Goal: Task Accomplishment & Management: Use online tool/utility

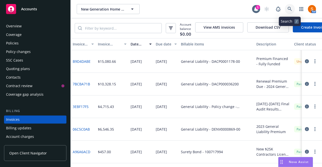
click at [286, 13] on link at bounding box center [289, 9] width 10 height 10
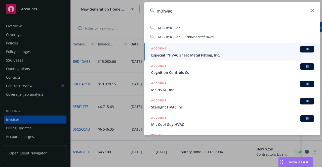
click at [172, 29] on span "M3 HVAC, Inc." at bounding box center [169, 27] width 23 height 5
type input "M3 HVAC, Inc."
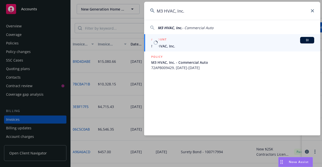
click at [172, 43] on div "ACCOUNT BI" at bounding box center [232, 40] width 163 height 7
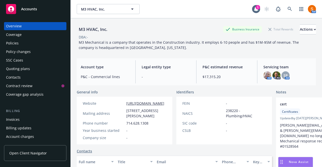
click at [31, 42] on div "Policies" at bounding box center [35, 43] width 58 height 8
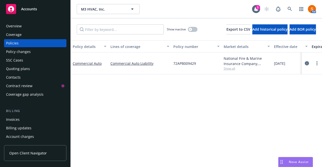
click at [307, 63] on icon "circleInformation" at bounding box center [306, 63] width 4 height 4
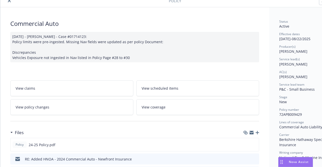
scroll to position [22, 0]
click at [256, 144] on button "preview file" at bounding box center [254, 144] width 6 height 5
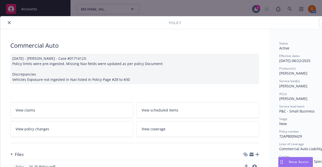
click at [12, 21] on div at bounding box center [85, 23] width 166 height 6
click at [7, 22] on button "close" at bounding box center [9, 23] width 6 height 6
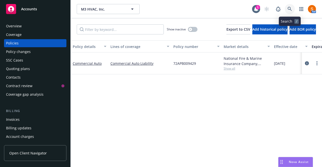
click at [292, 8] on link at bounding box center [289, 9] width 10 height 10
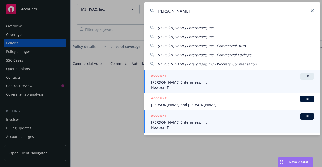
type input "tardio"
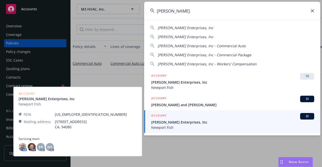
click at [179, 121] on span "[PERSON_NAME] Enterprises, Inc" at bounding box center [232, 122] width 163 height 5
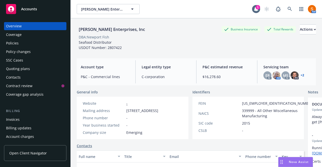
click at [17, 117] on div "Invoices" at bounding box center [13, 120] width 14 height 8
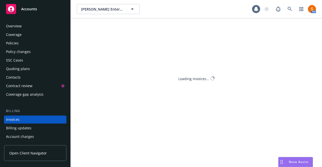
scroll to position [28, 0]
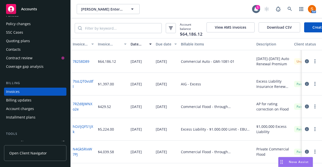
click at [314, 62] on icon "button" at bounding box center [314, 61] width 1 height 4
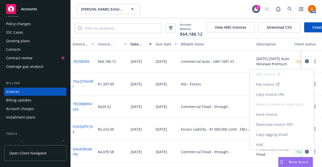
click at [267, 148] on link "Void" at bounding box center [281, 145] width 64 height 10
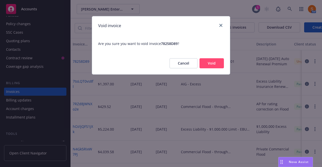
click at [206, 65] on button "Void" at bounding box center [211, 63] width 24 height 10
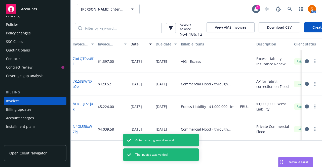
scroll to position [18, 0]
click at [19, 22] on div "Policies" at bounding box center [35, 25] width 58 height 8
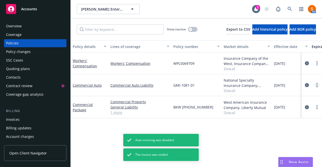
click at [316, 85] on link "more" at bounding box center [317, 85] width 6 height 6
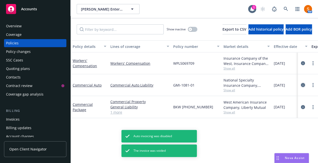
click at [305, 83] on icon "circleInformation" at bounding box center [303, 85] width 4 height 4
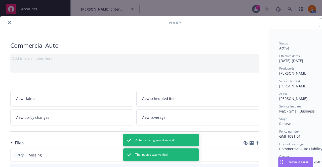
scroll to position [1, 28]
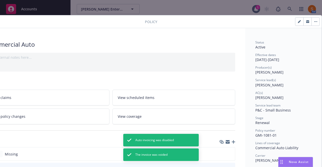
click at [295, 23] on button "button" at bounding box center [299, 22] width 8 height 8
select select "RENEWAL"
select select "12"
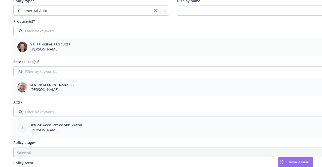
scroll to position [0, 0]
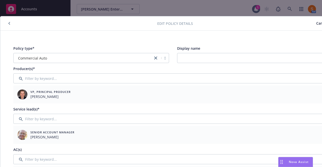
click at [316, 23] on span "Cancel" at bounding box center [321, 23] width 11 height 5
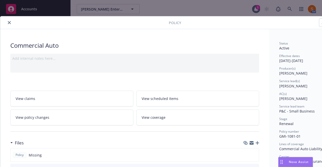
scroll to position [0, 28]
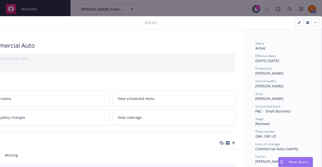
click at [314, 23] on icon "button" at bounding box center [314, 22] width 1 height 1
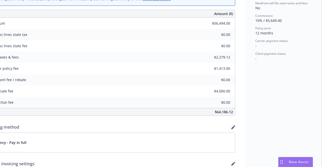
scroll to position [222, 28]
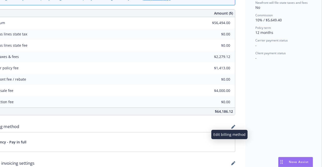
click at [231, 126] on icon "button" at bounding box center [232, 127] width 3 height 3
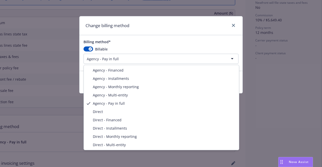
click at [164, 61] on html "Accounts Overview Coverage Policies Policy changes SSC Cases Quoting plans Cont…" at bounding box center [161, 83] width 322 height 167
select select "AGENCY_FINANCED"
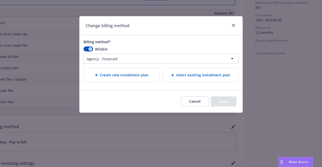
click at [125, 79] on div "Create new installment plan" at bounding box center [121, 75] width 75 height 14
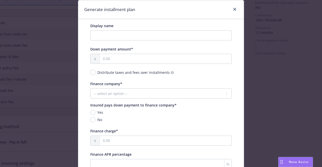
scroll to position [46, 0]
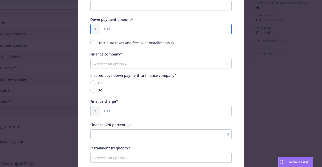
click at [121, 28] on input "text" at bounding box center [165, 29] width 131 height 10
type input "2.00"
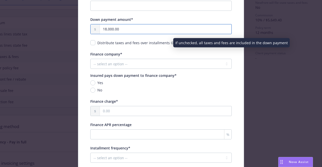
type input "18,000.00"
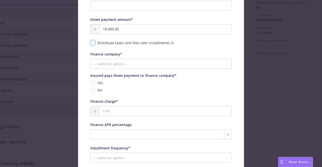
click at [91, 42] on input "checkbox" at bounding box center [92, 42] width 5 height 5
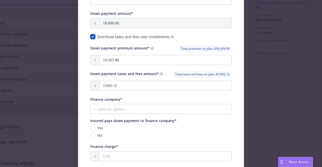
scroll to position [56, 0]
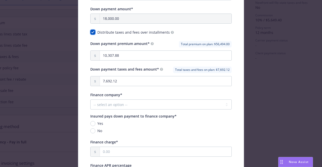
click at [91, 32] on input "checkbox" at bounding box center [92, 32] width 5 height 5
checkbox input "false"
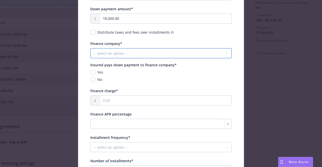
click at [135, 57] on select "-- select an option -- Imperial Premium Financing Specialists Next Wave First I…" at bounding box center [160, 53] width 141 height 10
select select "Imperial Premium Finance Specialists (IPFS)"
click at [90, 48] on select "-- select an option -- Imperial Premium Financing Specialists Next Wave First I…" at bounding box center [160, 53] width 141 height 10
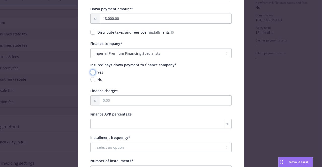
click at [91, 72] on input "Yes" at bounding box center [92, 72] width 5 height 5
radio input "true"
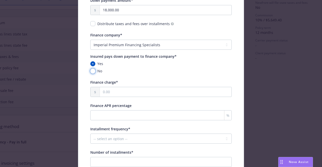
click at [90, 72] on input "No" at bounding box center [92, 71] width 5 height 5
radio input "true"
click at [118, 92] on input "text" at bounding box center [165, 92] width 131 height 10
type input "3,849.09"
click at [127, 75] on div "Display name Down payment amount* 18,000.00 Distribute taxes and fees over inst…" at bounding box center [160, 93] width 141 height 239
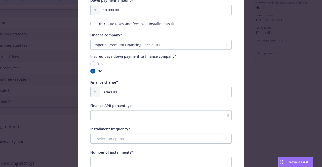
scroll to position [94, 0]
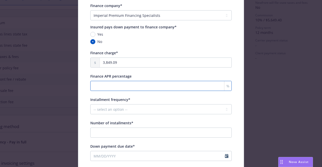
click at [127, 84] on input "Finance APR percentage" at bounding box center [160, 86] width 141 height 10
type input "14.5"
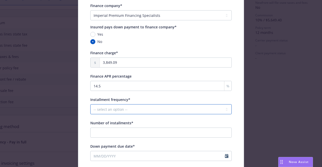
click at [136, 108] on select "-- select an option -- Monthly Quarterly Bimonthly Semiannually Annually" at bounding box center [160, 109] width 141 height 10
select select "MONTHLY"
click at [90, 104] on select "-- select an option -- Monthly Quarterly Bimonthly Semiannually Annually" at bounding box center [160, 109] width 141 height 10
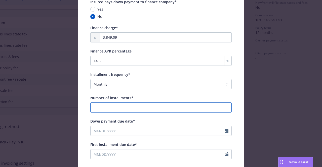
click at [125, 108] on input "Number of installments*" at bounding box center [160, 107] width 141 height 10
type input "7"
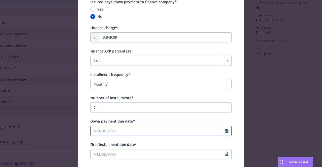
select select "8"
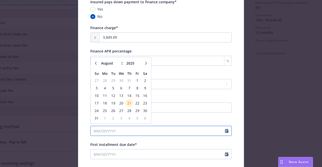
click at [120, 132] on input "Down payment due date*" at bounding box center [157, 131] width 134 height 10
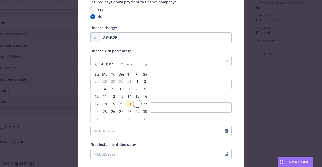
click at [134, 104] on span "22" at bounding box center [137, 104] width 7 height 6
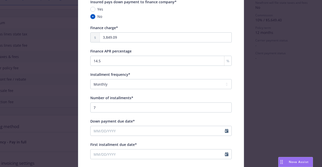
type input "08/22/2025"
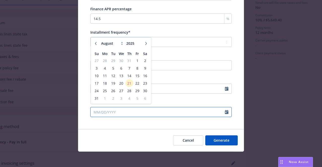
click at [114, 108] on input "First installment due date*" at bounding box center [157, 112] width 134 height 10
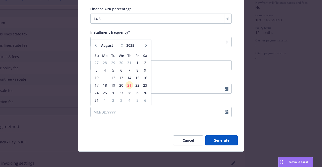
click at [145, 45] on icon "button" at bounding box center [146, 45] width 2 height 3
select select "9"
click at [141, 63] on span "6" at bounding box center [144, 63] width 7 height 6
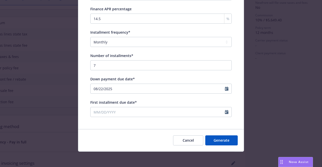
type input "09/06/2025"
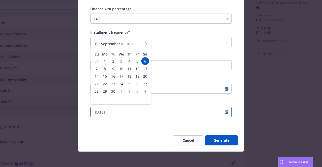
click at [155, 114] on input "09/06/2025" at bounding box center [157, 112] width 134 height 10
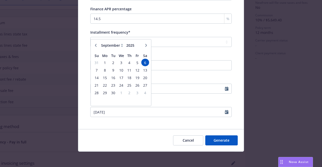
click at [143, 46] on button "button" at bounding box center [146, 45] width 6 height 6
select select "10"
click at [103, 68] on span "6" at bounding box center [105, 70] width 8 height 6
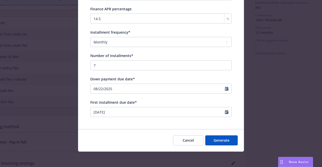
type input "10/06/2025"
click at [222, 141] on button "Generate" at bounding box center [221, 140] width 32 height 10
select select "Imperial Premium Finance Specialists (IPFS)"
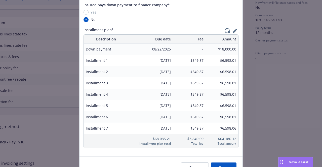
scroll to position [176, 0]
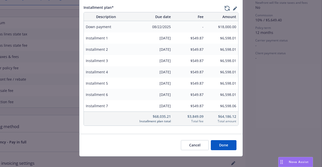
click at [222, 142] on button "Done" at bounding box center [224, 145] width 26 height 10
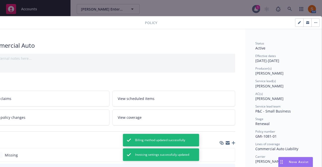
scroll to position [0, 0]
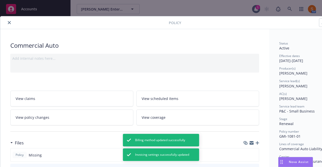
click at [10, 22] on icon "close" at bounding box center [9, 22] width 3 height 3
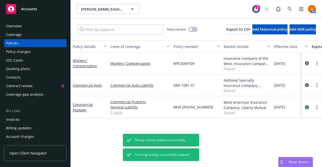
click at [25, 117] on div "Invoices" at bounding box center [35, 120] width 58 height 8
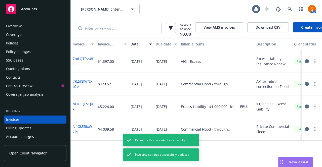
scroll to position [28, 0]
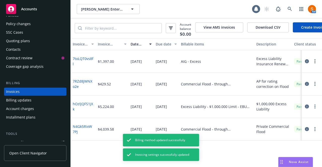
click at [309, 28] on link "Create Invoice" at bounding box center [312, 27] width 41 height 10
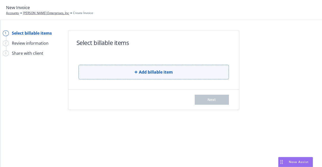
click at [133, 72] on button "Add billable item" at bounding box center [153, 72] width 150 height 15
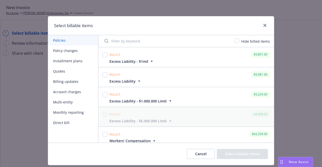
click at [70, 62] on button "Installment plans" at bounding box center [73, 61] width 50 height 10
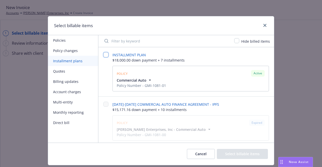
click at [105, 54] on input "checkbox" at bounding box center [105, 54] width 5 height 5
checkbox input "false"
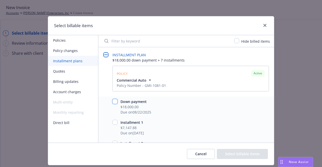
click at [114, 99] on input "checkbox" at bounding box center [114, 101] width 5 height 5
checkbox input "true"
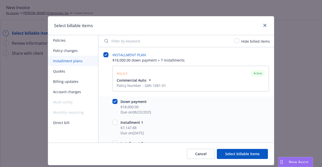
click at [237, 153] on button "Select billable items" at bounding box center [242, 154] width 51 height 10
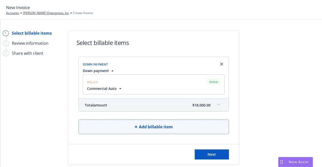
click at [145, 123] on button "Add billable item" at bounding box center [153, 127] width 150 height 15
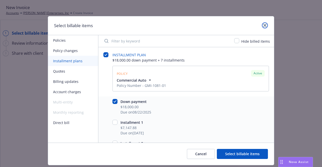
click at [264, 26] on icon "close" at bounding box center [264, 25] width 3 height 3
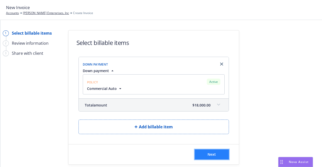
click at [213, 157] on button "Next" at bounding box center [211, 154] width 34 height 10
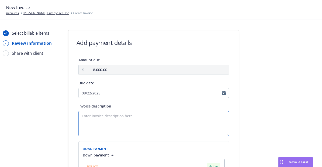
click at [112, 116] on textarea "Invoice description" at bounding box center [153, 123] width 150 height 25
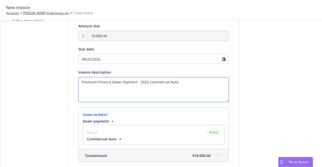
scroll to position [69, 0]
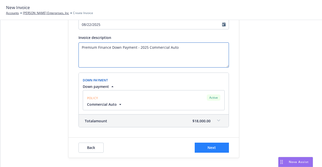
type textarea "Premium Finance Down Payment - 2025 Commercial Auto"
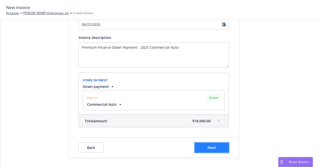
click at [218, 149] on button "Next" at bounding box center [211, 148] width 34 height 10
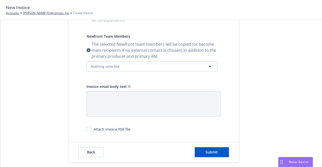
scroll to position [127, 0]
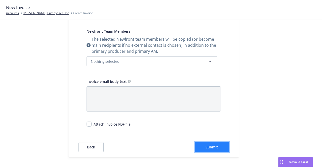
click at [206, 150] on button "Submit" at bounding box center [211, 147] width 34 height 10
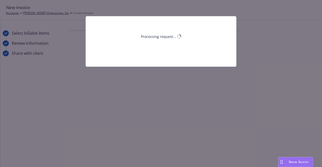
scroll to position [0, 0]
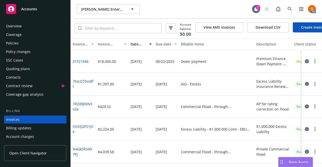
scroll to position [28, 0]
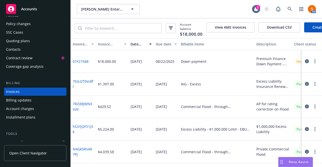
click at [311, 64] on button "button" at bounding box center [314, 61] width 6 height 6
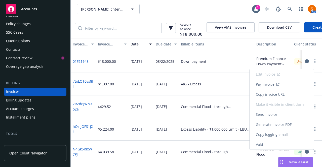
click at [270, 94] on link "Copy invoice URL" at bounding box center [281, 94] width 64 height 10
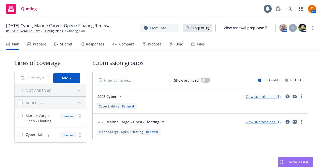
click at [145, 45] on div "Propose" at bounding box center [151, 44] width 19 height 12
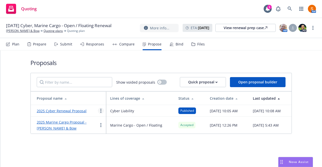
click at [102, 112] on link "more" at bounding box center [101, 111] width 6 height 6
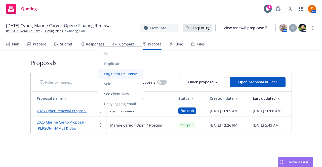
click at [116, 70] on link "Log client response" at bounding box center [120, 74] width 45 height 10
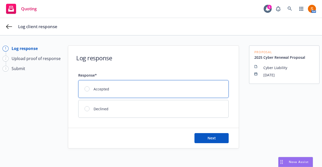
click at [115, 93] on div "Accepted" at bounding box center [153, 88] width 150 height 17
click at [202, 138] on button "Next" at bounding box center [211, 138] width 34 height 10
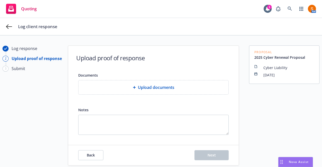
click at [155, 87] on span "Upload documents" at bounding box center [156, 87] width 36 height 6
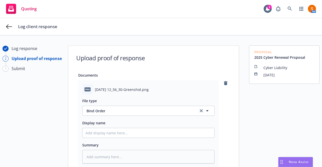
scroll to position [98, 0]
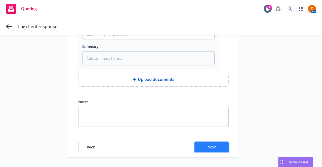
click at [198, 143] on button "Next" at bounding box center [211, 147] width 34 height 10
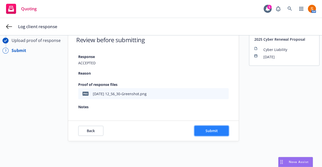
click at [203, 133] on button "Submit" at bounding box center [211, 131] width 34 height 10
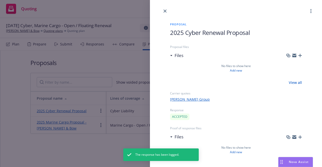
click at [164, 7] on div at bounding box center [236, 7] width 172 height 14
click at [165, 11] on icon "close" at bounding box center [164, 11] width 3 height 3
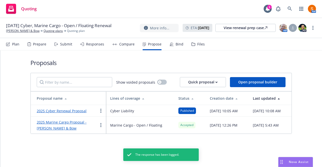
click at [170, 46] on div "Bind" at bounding box center [176, 44] width 14 height 12
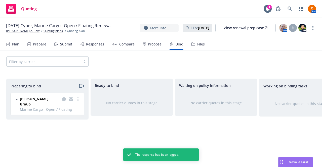
click at [149, 43] on div "Propose" at bounding box center [155, 44] width 14 height 4
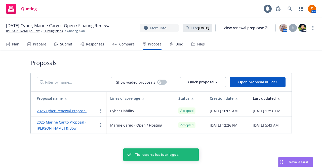
click at [179, 43] on div "Bind" at bounding box center [179, 44] width 8 height 4
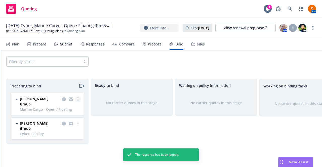
click at [78, 99] on link "more" at bounding box center [78, 99] width 6 height 6
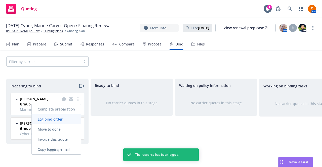
click at [66, 118] on span "Log bind order" at bounding box center [50, 119] width 37 height 5
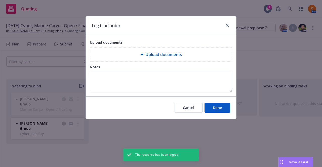
click at [131, 48] on div "Upload documents" at bounding box center [161, 54] width 142 height 14
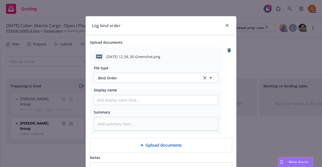
scroll to position [58, 0]
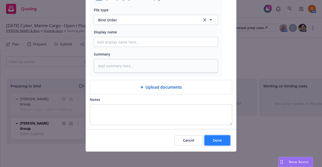
click at [219, 135] on button "Done" at bounding box center [217, 140] width 26 height 10
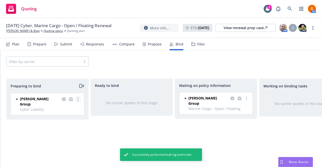
click at [77, 100] on link "more" at bounding box center [78, 99] width 6 height 6
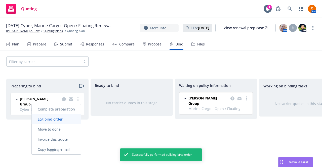
click at [58, 121] on span "Log bind order" at bounding box center [50, 119] width 37 height 5
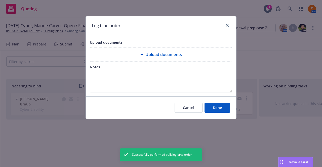
click at [162, 51] on div "Upload documents" at bounding box center [161, 54] width 142 height 14
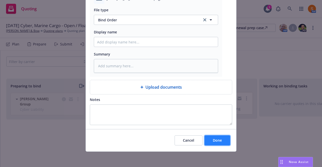
click at [218, 136] on button "Done" at bounding box center [217, 140] width 26 height 10
type textarea "x"
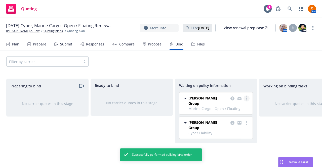
click at [247, 100] on link "more" at bounding box center [246, 98] width 6 height 6
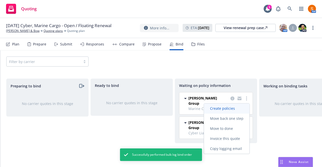
click at [236, 107] on span "Create policies" at bounding box center [222, 108] width 37 height 5
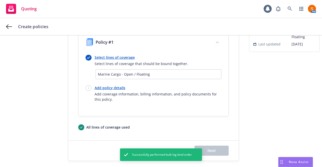
scroll to position [43, 0]
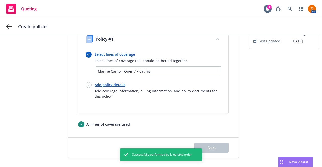
click at [115, 84] on link "Add policy details" at bounding box center [157, 84] width 127 height 5
select select "12"
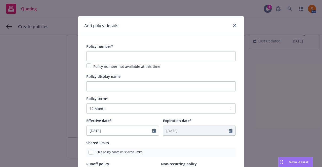
scroll to position [14, 0]
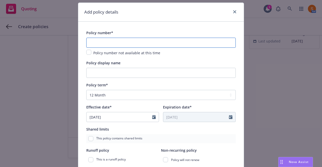
click at [109, 39] on input "text" at bounding box center [160, 43] width 149 height 10
paste input "FAL-275155"
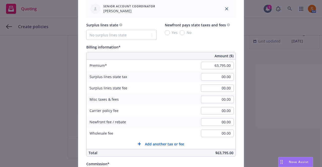
scroll to position [287, 0]
type input "FAL-275155"
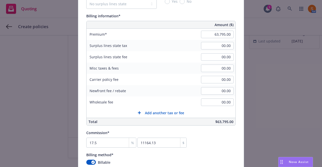
scroll to position [318, 0]
click at [224, 36] on input "63,795.00" at bounding box center [217, 34] width 33 height 8
click at [231, 32] on input "63,795.00" at bounding box center [217, 34] width 33 height 8
type input "63,295.00"
type input "11076.63"
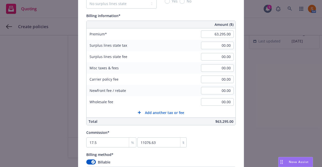
click at [155, 51] on div "Surplus lines state fee" at bounding box center [123, 56] width 75 height 11
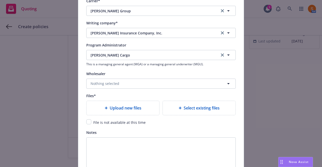
scroll to position [525, 0]
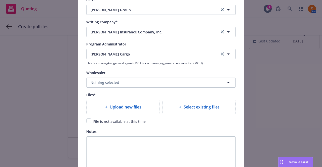
click at [110, 105] on span "Upload new files" at bounding box center [126, 107] width 32 height 6
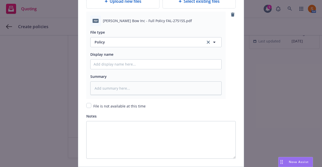
scroll to position [668, 0]
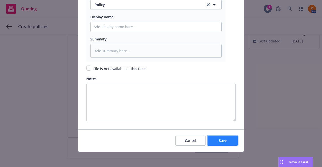
click at [217, 136] on button "Save" at bounding box center [222, 141] width 30 height 10
type textarea "x"
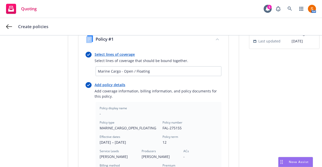
scroll to position [179, 0]
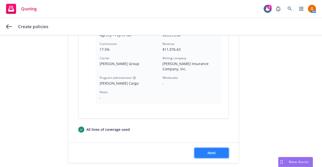
click at [218, 150] on button "Next" at bounding box center [211, 153] width 34 height 10
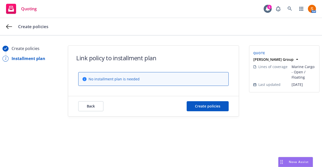
scroll to position [0, 0]
click at [203, 111] on button "Create policies" at bounding box center [207, 106] width 42 height 10
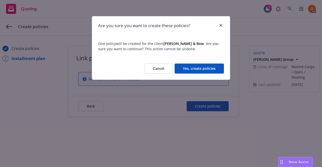
click at [201, 72] on button "Yes, create policies" at bounding box center [198, 69] width 49 height 10
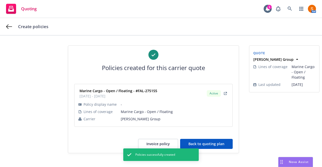
click at [210, 145] on button "Back to quoting plan" at bounding box center [206, 144] width 53 height 10
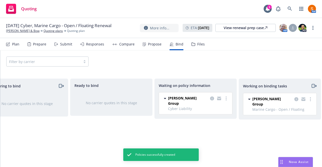
scroll to position [0, 22]
click at [307, 100] on link "more" at bounding box center [309, 99] width 6 height 6
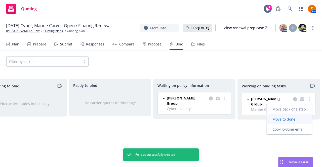
click at [289, 117] on span "Move to done" at bounding box center [283, 119] width 35 height 5
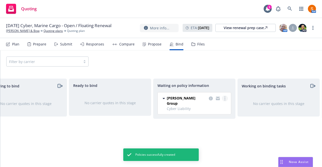
click at [226, 97] on link "more" at bounding box center [225, 98] width 6 height 6
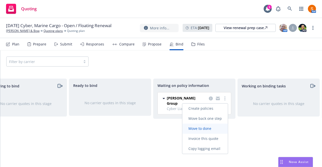
click at [210, 130] on span "Move to done" at bounding box center [199, 128] width 35 height 5
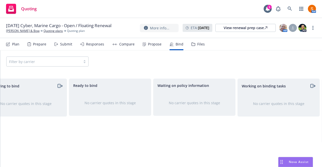
scroll to position [0, 110]
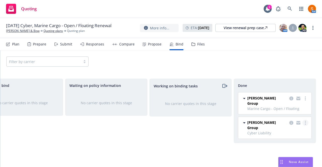
click at [303, 120] on link "more" at bounding box center [305, 123] width 6 height 6
click at [287, 130] on link "Move back one step" at bounding box center [285, 128] width 45 height 10
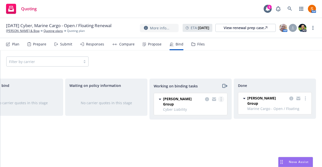
click at [219, 99] on link "more" at bounding box center [221, 99] width 6 height 6
click at [206, 112] on link "Move back one step" at bounding box center [200, 109] width 45 height 10
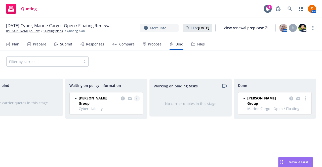
click at [136, 98] on link "more" at bounding box center [137, 98] width 6 height 6
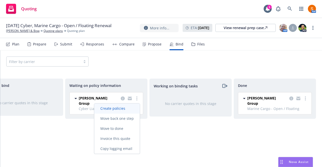
click at [123, 107] on span "Create policies" at bounding box center [112, 108] width 37 height 5
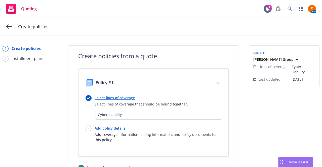
click at [111, 130] on link "Add policy details" at bounding box center [157, 128] width 127 height 5
select select "12"
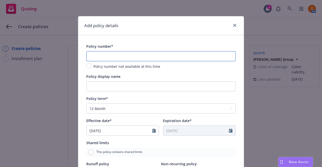
click at [108, 55] on input "text" at bounding box center [160, 56] width 149 height 10
paste input "CPB-275155"
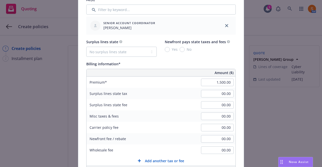
scroll to position [270, 0]
type input "CPB-275155"
click at [123, 50] on select "No surplus lines state Alaska Alabama Arkansas Arizona California Colorado Conn…" at bounding box center [121, 51] width 70 height 10
select select "NY"
click at [86, 46] on select "No surplus lines state Alaska Alabama Arkansas Arizona California Colorado Conn…" at bounding box center [121, 51] width 70 height 10
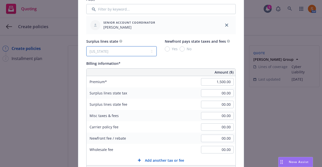
type input "54.00"
type input "2.25"
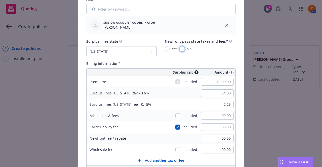
click at [180, 49] on input "No" at bounding box center [181, 48] width 5 height 5
radio input "true"
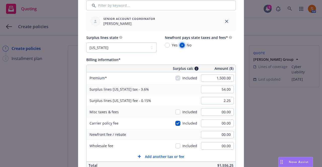
scroll to position [274, 0]
click at [165, 47] on input "Yes" at bounding box center [167, 45] width 5 height 5
radio input "true"
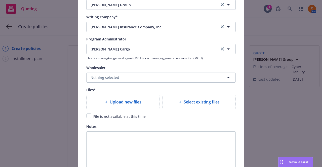
scroll to position [531, 0]
click at [110, 100] on span "Upload new files" at bounding box center [126, 102] width 32 height 6
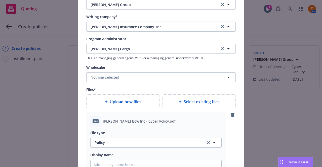
scroll to position [668, 0]
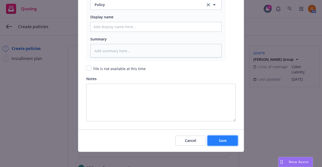
click at [221, 136] on button "Save" at bounding box center [222, 141] width 30 height 10
type textarea "x"
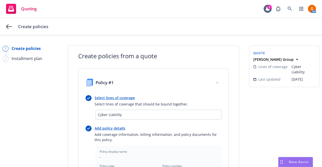
scroll to position [179, 0]
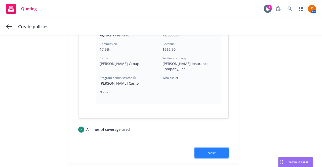
click at [207, 150] on span "Next" at bounding box center [211, 152] width 8 height 5
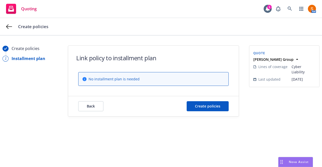
scroll to position [0, 0]
click at [199, 109] on button "Create policies" at bounding box center [207, 106] width 42 height 10
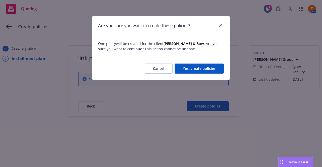
click at [192, 65] on button "Yes, create policies" at bounding box center [198, 69] width 49 height 10
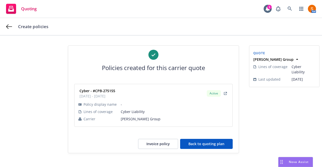
click at [211, 145] on button "Back to quoting plan" at bounding box center [206, 144] width 53 height 10
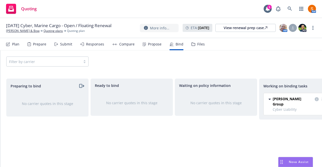
scroll to position [0, 110]
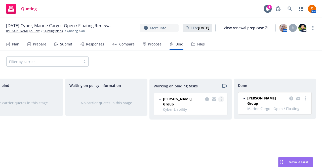
click at [220, 96] on link "more" at bounding box center [221, 99] width 6 height 6
click at [204, 116] on link "Move to done" at bounding box center [200, 119] width 45 height 10
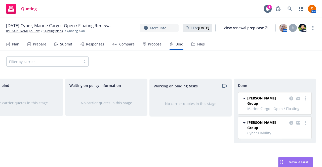
scroll to position [0, 104]
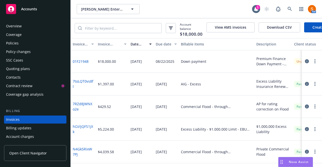
scroll to position [28, 0]
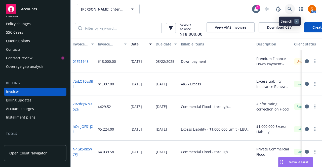
click at [290, 11] on icon at bounding box center [289, 9] width 5 height 5
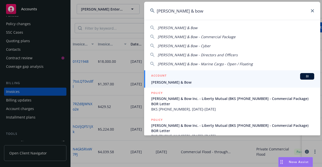
type input "[PERSON_NAME] & bow"
drag, startPoint x: 189, startPoint y: 68, endPoint x: 187, endPoint y: 74, distance: 6.4
click at [187, 74] on div "[PERSON_NAME] & Bow [PERSON_NAME] & Bow - Commercial Package [PERSON_NAME] & Bo…" at bounding box center [232, 78] width 176 height 116
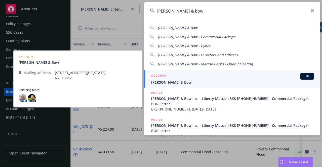
click at [187, 74] on div "ACCOUNT BI" at bounding box center [232, 76] width 163 height 7
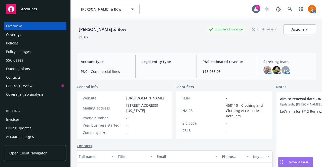
click at [16, 40] on div "Policies" at bounding box center [12, 43] width 13 height 8
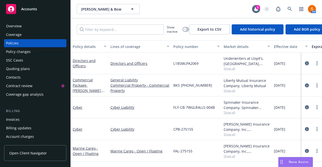
scroll to position [2, 0]
click at [314, 126] on link "more" at bounding box center [317, 129] width 6 height 6
drag, startPoint x: 215, startPoint y: 120, endPoint x: 227, endPoint y: 121, distance: 12.3
click at [215, 120] on div "CPB-275155" at bounding box center [196, 129] width 50 height 22
click at [303, 126] on link "circleInformation" at bounding box center [306, 129] width 6 height 6
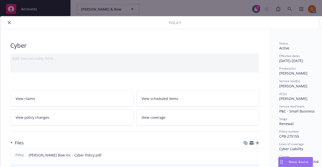
scroll to position [0, 28]
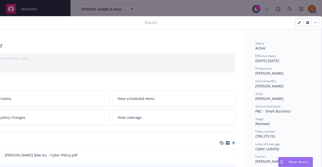
click at [296, 25] on button "button" at bounding box center [299, 23] width 8 height 8
select select "RENEWAL"
select select "12"
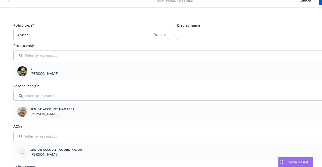
scroll to position [0, 0]
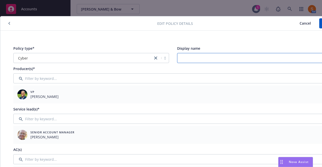
click at [205, 61] on input "Display name" at bounding box center [254, 58] width 155 height 10
click at [190, 59] on input "Cargo Cyber Add On" at bounding box center [254, 58] width 155 height 10
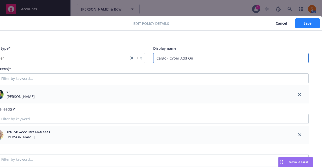
type input "Cargo - Cyber Add On"
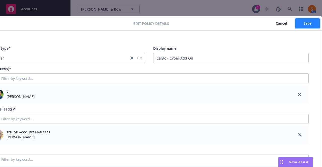
click at [303, 20] on button "Save" at bounding box center [307, 23] width 24 height 10
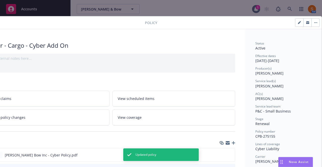
scroll to position [0, 0]
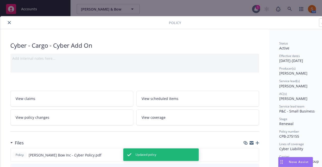
click at [9, 25] on button "close" at bounding box center [9, 23] width 6 height 6
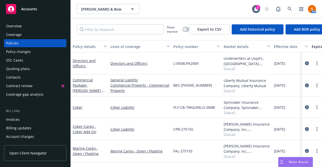
click at [21, 116] on div "Invoices" at bounding box center [35, 120] width 58 height 8
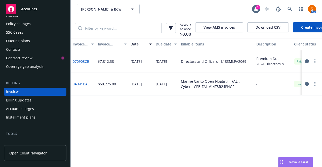
click at [79, 86] on link "9A341BAE" at bounding box center [81, 83] width 17 height 5
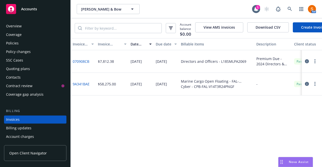
click at [21, 46] on div "Policies" at bounding box center [35, 43] width 58 height 8
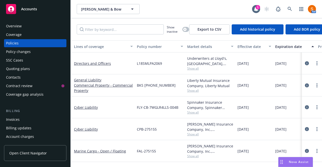
scroll to position [2, 0]
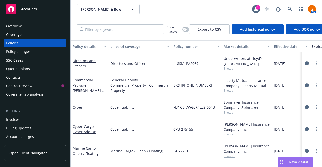
click at [20, 122] on div "Invoices" at bounding box center [35, 120] width 58 height 8
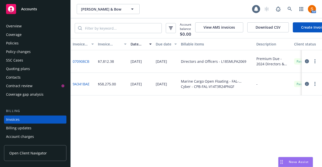
scroll to position [28, 0]
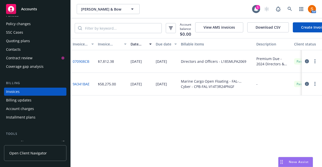
click at [306, 24] on link "Create Invoice" at bounding box center [312, 27] width 41 height 10
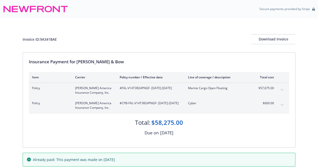
scroll to position [25, 0]
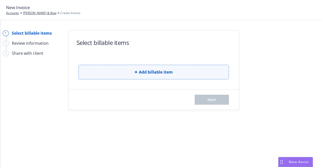
click at [143, 77] on button "Add billable item" at bounding box center [153, 72] width 150 height 15
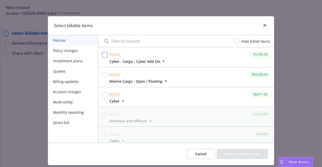
click at [104, 55] on input "checkbox" at bounding box center [104, 54] width 5 height 5
checkbox input "true"
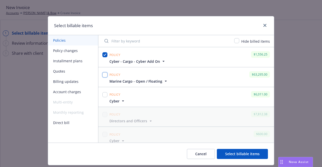
click at [102, 75] on input "checkbox" at bounding box center [104, 74] width 5 height 5
checkbox input "true"
click at [102, 96] on input "checkbox" at bounding box center [104, 94] width 5 height 5
checkbox input "true"
click at [233, 156] on button "Select billable items" at bounding box center [242, 154] width 51 height 10
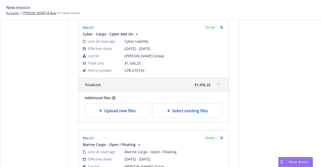
scroll to position [80, 0]
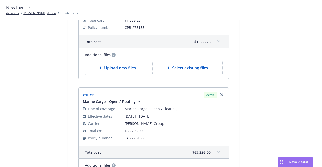
click at [116, 63] on div "Upload new files" at bounding box center [117, 68] width 65 height 14
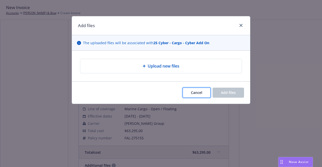
click at [192, 90] on span "Cancel" at bounding box center [196, 92] width 11 height 5
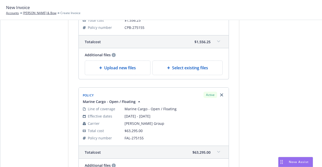
click at [112, 67] on span "Upload new files" at bounding box center [120, 68] width 32 height 6
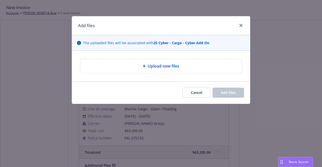
click at [140, 62] on div "Upload new files" at bounding box center [160, 66] width 161 height 14
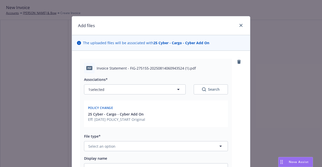
scroll to position [101, 0]
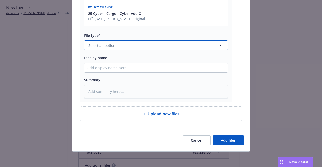
click at [135, 47] on button "Select an option" at bounding box center [156, 45] width 144 height 10
type input "invoice"
click at [126, 68] on div "Invoice - Third Party" at bounding box center [155, 72] width 143 height 13
click at [228, 145] on div "Cancel Add files" at bounding box center [161, 140] width 178 height 22
click at [228, 143] on button "Add files" at bounding box center [227, 140] width 31 height 10
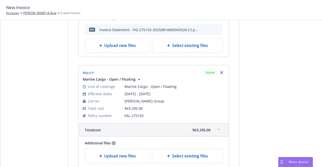
scroll to position [123, 0]
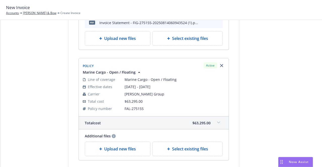
click at [111, 148] on span "Upload new files" at bounding box center [120, 149] width 32 height 6
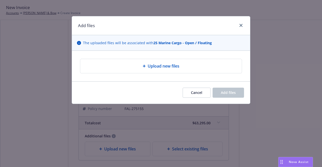
click at [147, 68] on span "Upload new files" at bounding box center [163, 66] width 32 height 6
type textarea "x"
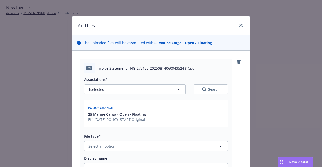
scroll to position [101, 0]
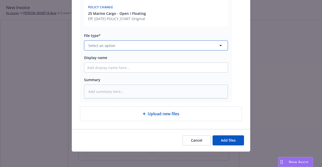
click at [125, 41] on button "Select an option" at bounding box center [156, 45] width 144 height 10
type input "invoice"
click at [120, 68] on div "Invoice - Third Party" at bounding box center [155, 72] width 143 height 13
click at [224, 138] on span "Add files" at bounding box center [228, 140] width 15 height 5
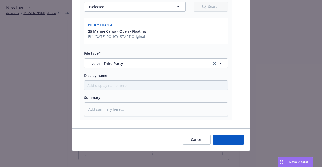
scroll to position [82, 0]
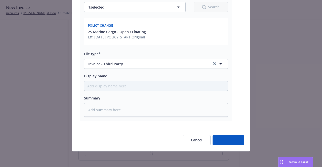
type textarea "x"
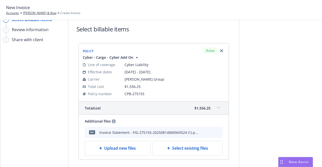
scroll to position [0, 0]
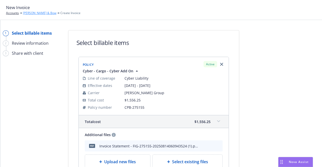
click at [33, 14] on link "[PERSON_NAME] & Bow" at bounding box center [39, 13] width 33 height 5
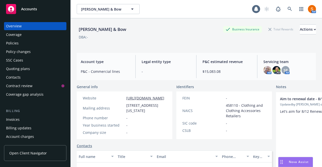
click at [15, 45] on div "Policies" at bounding box center [12, 43] width 13 height 8
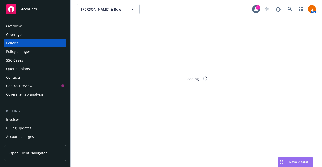
click at [18, 55] on div "Policy changes" at bounding box center [18, 52] width 25 height 8
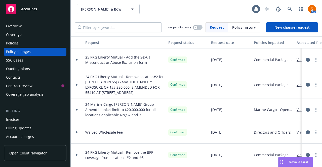
click at [242, 30] on div "Policy history" at bounding box center [244, 28] width 32 height 10
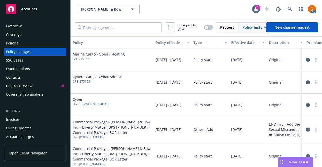
scroll to position [16, 0]
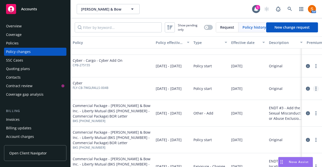
click at [315, 90] on icon "more" at bounding box center [315, 89] width 1 height 4
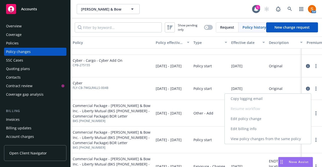
click at [257, 129] on link "Edit billing info" at bounding box center [267, 129] width 86 height 10
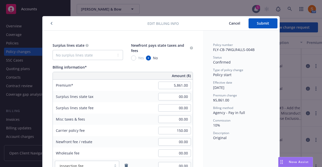
scroll to position [15, 0]
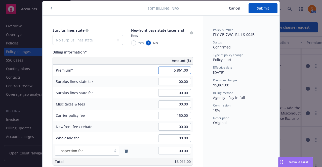
click at [177, 71] on input "5,861.00" at bounding box center [174, 71] width 33 height 8
type input "3,892.00"
type input "389.2"
click at [122, 80] on div "Surplus lines state tax" at bounding box center [90, 81] width 75 height 11
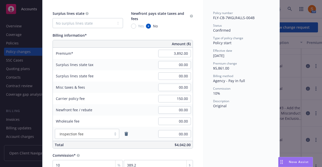
scroll to position [63, 0]
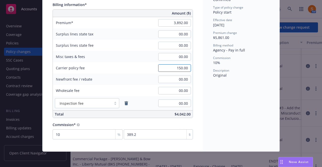
click at [184, 67] on input "150.00" at bounding box center [174, 68] width 33 height 8
type input "100.00"
click at [204, 88] on div "Policy number FLY-CB-7WGLR4LLS-004B Status Confirmed Type of policy change Poli…" at bounding box center [241, 59] width 76 height 183
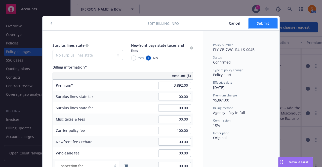
click at [264, 24] on span "Submit" at bounding box center [262, 23] width 12 height 5
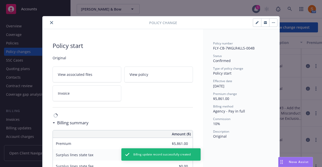
type input "$3,892.00"
type input "$100.00"
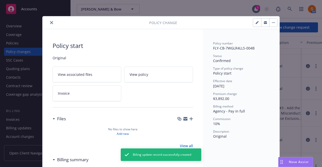
click at [50, 22] on icon "close" at bounding box center [51, 22] width 3 height 3
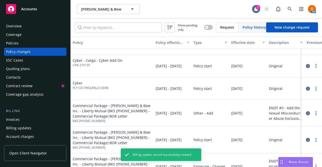
click at [17, 120] on div "Invoices" at bounding box center [13, 120] width 14 height 8
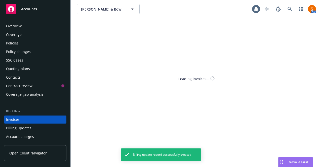
scroll to position [28, 0]
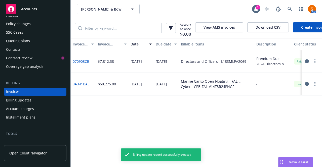
click at [300, 26] on link "Create Invoice" at bounding box center [312, 27] width 41 height 10
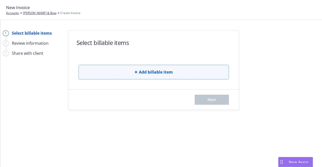
click at [94, 66] on button "Add billable item" at bounding box center [153, 72] width 150 height 15
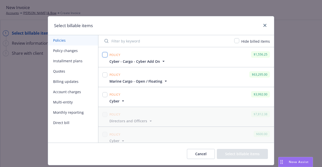
click at [102, 54] on input "checkbox" at bounding box center [104, 54] width 5 height 5
checkbox input "true"
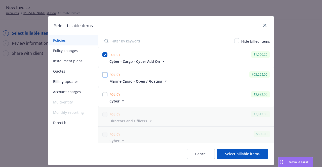
click at [102, 75] on input "checkbox" at bounding box center [104, 74] width 5 height 5
checkbox input "true"
drag, startPoint x: 106, startPoint y: 95, endPoint x: 103, endPoint y: 94, distance: 2.9
click at [103, 94] on div at bounding box center [104, 97] width 7 height 14
click at [103, 94] on input "checkbox" at bounding box center [104, 94] width 5 height 5
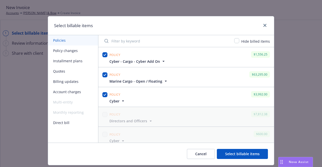
checkbox input "true"
click at [230, 154] on button "Select billable items" at bounding box center [242, 154] width 51 height 10
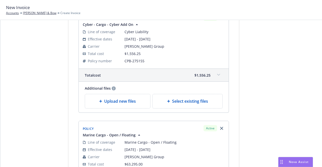
scroll to position [47, 0]
click at [116, 99] on span "Upload new files" at bounding box center [120, 101] width 32 height 6
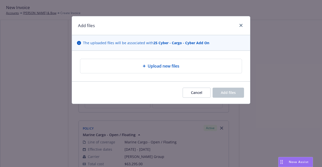
click at [151, 63] on div "Upload new files" at bounding box center [160, 66] width 161 height 14
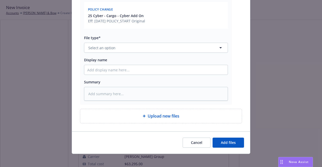
scroll to position [101, 0]
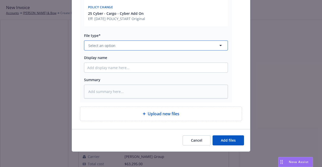
click at [155, 41] on button "Select an option" at bounding box center [156, 45] width 144 height 10
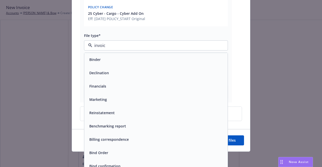
type input "invoice"
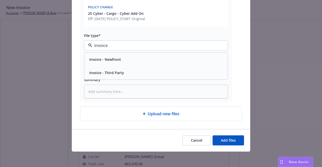
click at [134, 69] on div "Invoice - Third Party" at bounding box center [155, 72] width 137 height 7
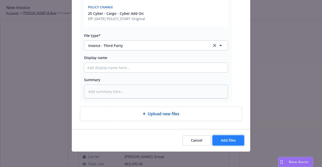
click at [222, 139] on span "Add files" at bounding box center [228, 140] width 15 height 5
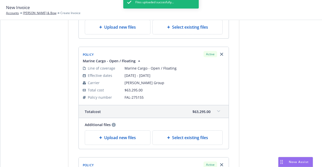
scroll to position [135, 0]
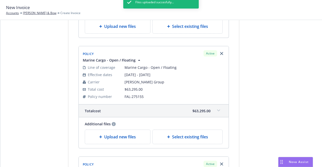
click at [118, 131] on div "Upload new files" at bounding box center [117, 137] width 65 height 14
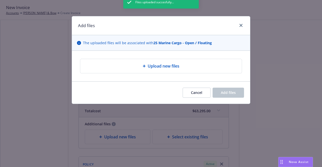
click at [130, 66] on div "Files uploaded succesfully..." at bounding box center [160, 79] width 75 height 167
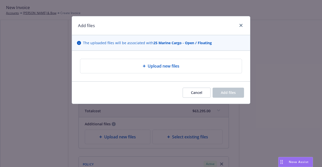
click at [158, 67] on span "Upload new files" at bounding box center [163, 66] width 32 height 6
type textarea "x"
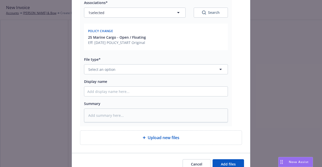
scroll to position [101, 0]
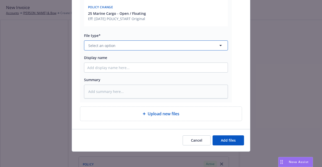
click at [134, 47] on button "Select an option" at bounding box center [156, 45] width 144 height 10
type input "invoice"
click at [118, 73] on span "Invoice - Third Party" at bounding box center [106, 72] width 35 height 5
click at [219, 141] on button "Add files" at bounding box center [227, 140] width 31 height 10
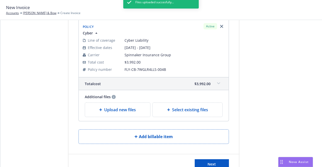
scroll to position [287, 0]
click at [115, 109] on span "Upload new files" at bounding box center [120, 110] width 32 height 6
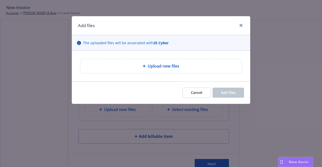
click at [140, 70] on div "Upload new files" at bounding box center [160, 66] width 161 height 14
type textarea "x"
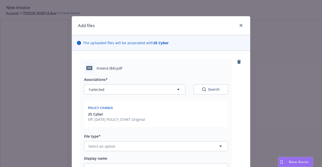
scroll to position [61, 0]
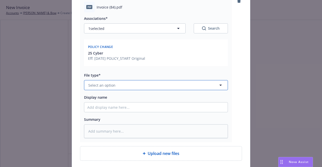
click at [134, 87] on button "Select an option" at bounding box center [156, 85] width 144 height 10
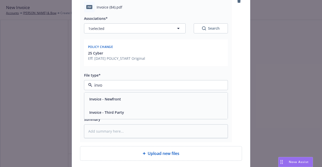
type input "invoi"
click at [112, 109] on div "Invoice - Third Party" at bounding box center [106, 112] width 38 height 7
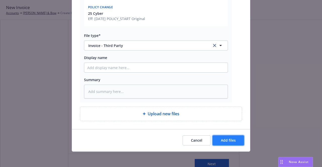
click at [231, 142] on span "Add files" at bounding box center [228, 140] width 15 height 5
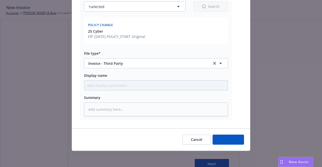
scroll to position [82, 0]
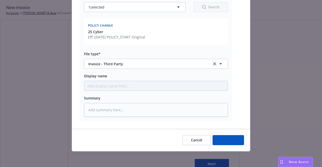
type textarea "x"
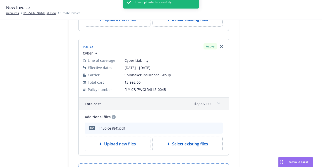
scroll to position [317, 0]
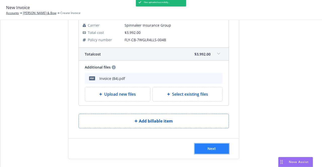
click at [207, 151] on button "Next" at bounding box center [211, 149] width 34 height 10
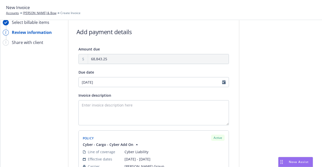
scroll to position [0, 0]
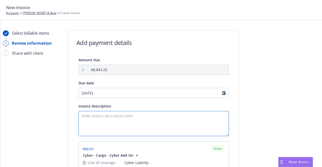
click at [121, 116] on textarea "Invoice description" at bounding box center [153, 123] width 150 height 25
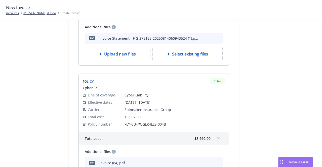
scroll to position [379, 0]
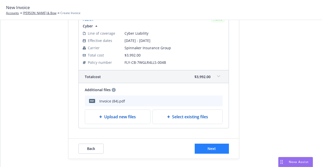
type textarea "Renewal Premium Due - Mott & Bow 2025 Cyber x2 & Cargo - Newfront Insurance"
click at [211, 144] on button "Next" at bounding box center [211, 149] width 34 height 10
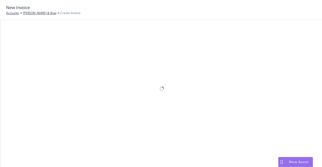
scroll to position [155, 0]
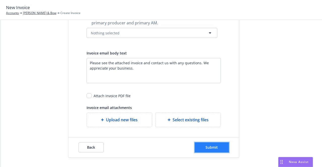
click at [215, 148] on span "Submit" at bounding box center [211, 147] width 12 height 5
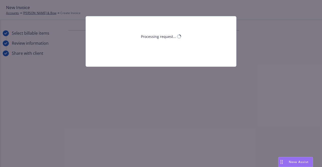
scroll to position [0, 0]
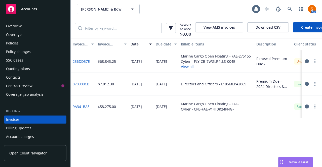
scroll to position [28, 0]
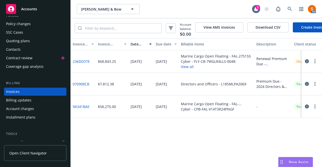
click at [315, 64] on button "button" at bounding box center [314, 61] width 6 height 6
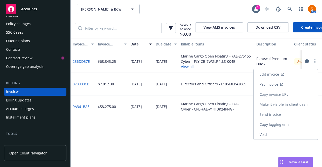
click at [288, 105] on link "Make it visible in client dash" at bounding box center [285, 104] width 64 height 10
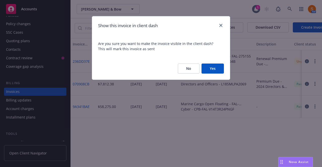
click at [212, 67] on button "Yes" at bounding box center [212, 69] width 22 height 10
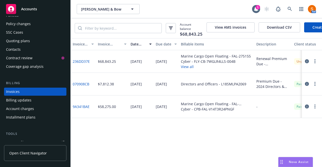
click at [316, 64] on button "button" at bounding box center [314, 61] width 6 height 6
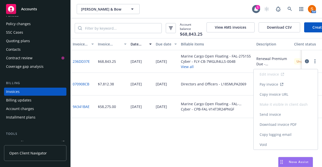
click at [287, 98] on link "Copy invoice URL" at bounding box center [285, 94] width 64 height 10
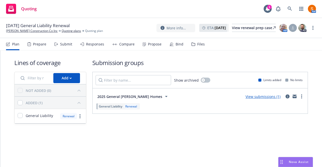
click at [152, 43] on div "Propose" at bounding box center [155, 44] width 14 height 4
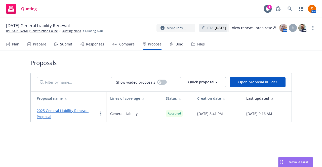
click at [172, 44] on div "Bind" at bounding box center [176, 44] width 14 height 12
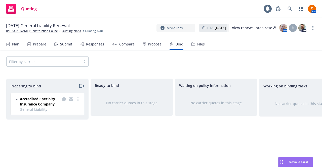
click at [148, 46] on div "Propose" at bounding box center [151, 44] width 19 height 12
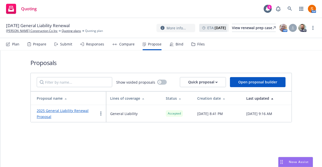
click at [67, 112] on link "2025 General Liability Renewal Proposal" at bounding box center [63, 113] width 52 height 11
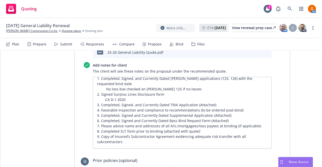
scroll to position [274, 0]
type textarea "x"
click at [291, 8] on icon at bounding box center [289, 9] width 5 height 5
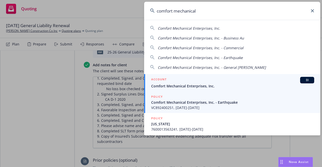
type input "comfort mechanical"
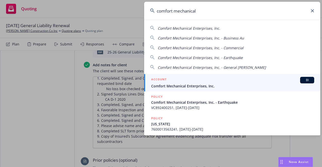
click at [204, 79] on div "ACCOUNT BI" at bounding box center [232, 80] width 163 height 7
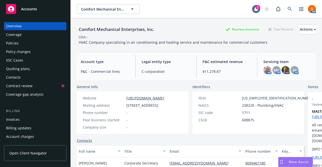
click at [31, 44] on div "Policies" at bounding box center [35, 43] width 58 height 8
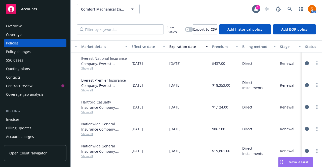
scroll to position [0, 140]
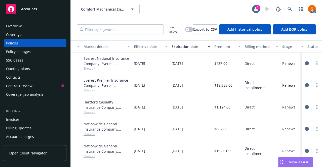
click at [25, 28] on div "Overview" at bounding box center [35, 26] width 58 height 8
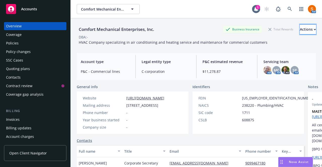
click at [299, 28] on div "Actions" at bounding box center [307, 30] width 16 height 10
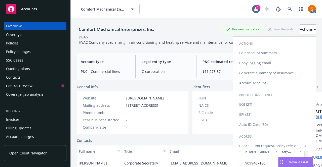
click at [262, 141] on link "Cancellation request-policy release (35)" at bounding box center [274, 146] width 82 height 10
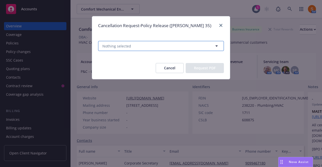
click at [187, 49] on button "Nothing selected" at bounding box center [161, 46] width 126 height 10
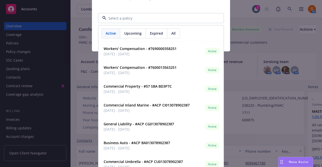
click at [65, 50] on div "Cancellation Request-Policy Release ([PERSON_NAME] 35) Active Upcoming Expired …" at bounding box center [161, 83] width 322 height 167
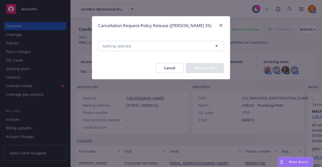
click at [17, 42] on div "Cancellation Request-Policy Release ([PERSON_NAME] 35) Nothing selected Cancel …" at bounding box center [161, 83] width 322 height 167
click at [161, 69] on button "Cancel" at bounding box center [169, 68] width 28 height 10
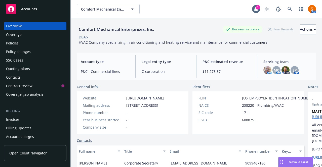
click at [39, 46] on div "Policies" at bounding box center [35, 43] width 58 height 8
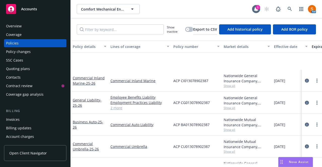
scroll to position [84, 0]
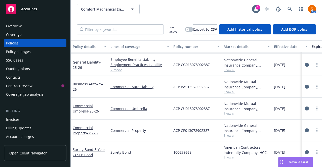
click at [39, 26] on div "Overview" at bounding box center [35, 26] width 58 height 8
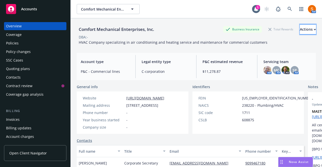
click at [313, 29] on icon "button" at bounding box center [314, 30] width 2 height 2
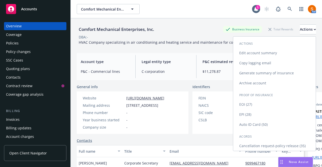
click at [251, 144] on link "Cancellation request-policy release (35)" at bounding box center [274, 146] width 82 height 10
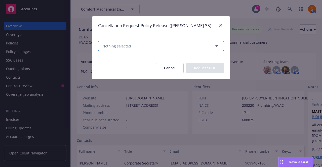
click at [145, 42] on button "Nothing selected" at bounding box center [161, 46] width 126 height 10
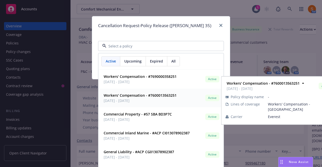
scroll to position [10, 0]
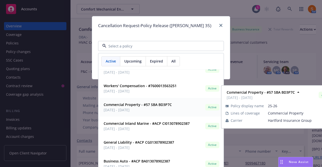
click at [138, 115] on div "Commercial Property - #57 SBA BD3P7C [DATE] - [DATE] Active Policy display name…" at bounding box center [160, 107] width 125 height 19
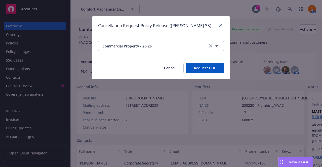
click at [205, 71] on button "Request PDF" at bounding box center [204, 68] width 38 height 10
click at [175, 71] on button "Cancel" at bounding box center [169, 68] width 28 height 10
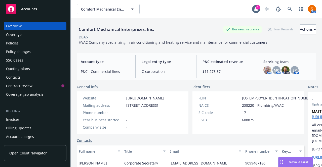
click at [15, 40] on div "Policies" at bounding box center [12, 43] width 13 height 8
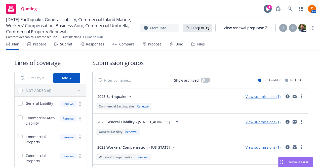
click at [172, 41] on div "Bind" at bounding box center [176, 44] width 14 height 12
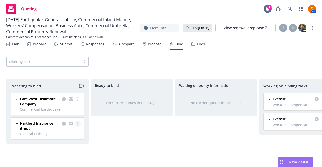
click at [77, 126] on link "more" at bounding box center [78, 124] width 6 height 6
click at [104, 130] on div "Ready to bind No carrier quotes in this stage" at bounding box center [131, 118] width 82 height 78
click at [78, 101] on circle "more" at bounding box center [77, 100] width 1 height 1
click at [153, 42] on div "Propose" at bounding box center [155, 44] width 14 height 4
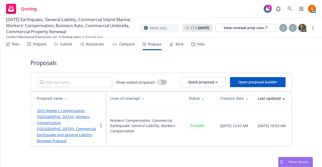
click at [173, 44] on div "Bind" at bounding box center [176, 44] width 14 height 12
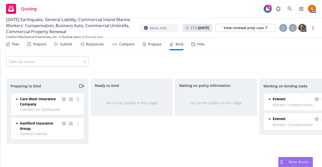
click at [76, 100] on link "more" at bounding box center [78, 99] width 6 height 6
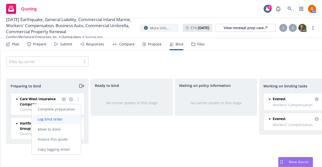
click at [62, 119] on span "Log bind order" at bounding box center [50, 119] width 37 height 5
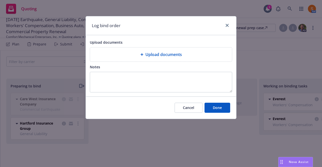
click at [157, 54] on span "Upload documents" at bounding box center [163, 54] width 36 height 6
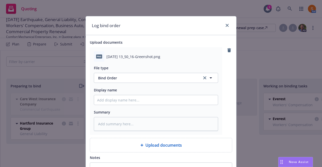
scroll to position [58, 0]
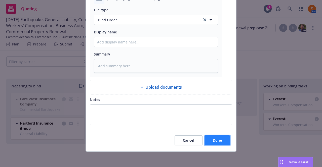
click at [216, 135] on button "Done" at bounding box center [217, 140] width 26 height 10
type textarea "x"
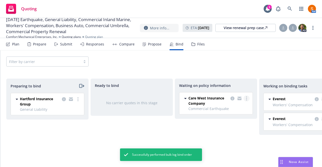
click at [244, 100] on link "more" at bounding box center [246, 98] width 6 height 6
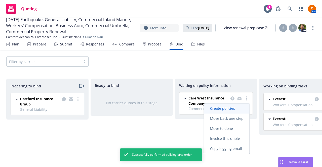
click at [231, 107] on span "Create policies" at bounding box center [222, 108] width 37 height 5
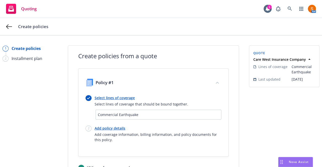
scroll to position [17, 0]
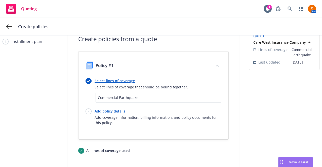
click at [112, 110] on link "Add policy details" at bounding box center [157, 111] width 127 height 5
select select "12"
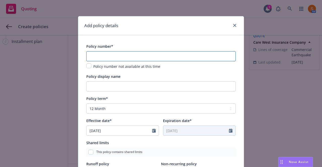
paste input "VC892500712"
click at [118, 55] on input "VC892500712" at bounding box center [160, 56] width 149 height 10
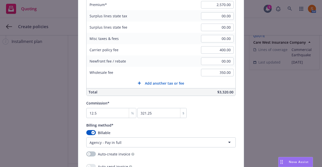
scroll to position [328, 0]
type input "VC892500712"
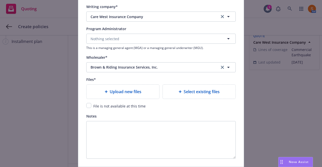
scroll to position [521, 0]
click at [91, 102] on div "File is not available at this time" at bounding box center [118, 105] width 55 height 6
click at [86, 103] on input "checkbox" at bounding box center [88, 104] width 5 height 5
checkbox input "true"
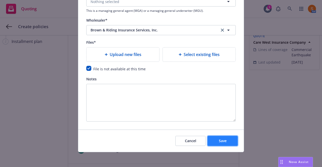
click at [229, 141] on button "Save" at bounding box center [222, 141] width 30 height 10
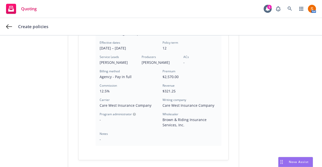
scroll to position [185, 0]
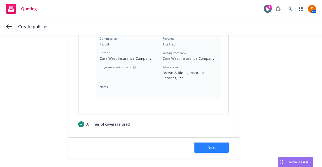
click at [212, 147] on span "Next" at bounding box center [211, 147] width 8 height 5
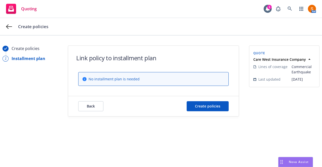
scroll to position [0, 0]
click at [212, 105] on span "Create policies" at bounding box center [207, 106] width 25 height 5
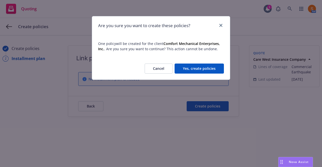
click at [205, 67] on button "Yes, create policies" at bounding box center [198, 69] width 49 height 10
